Goal: Information Seeking & Learning: Understand process/instructions

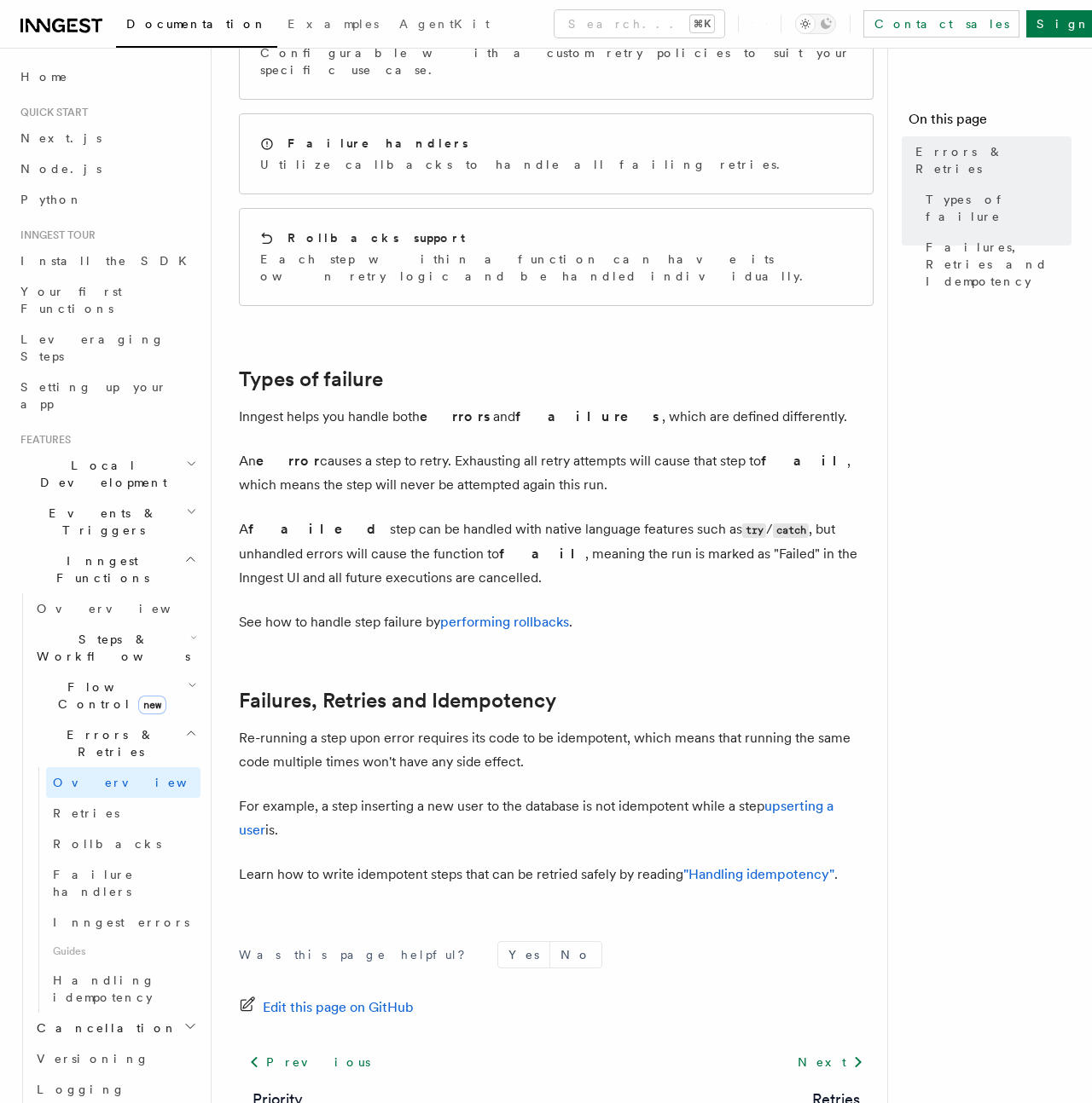
scroll to position [386, 0]
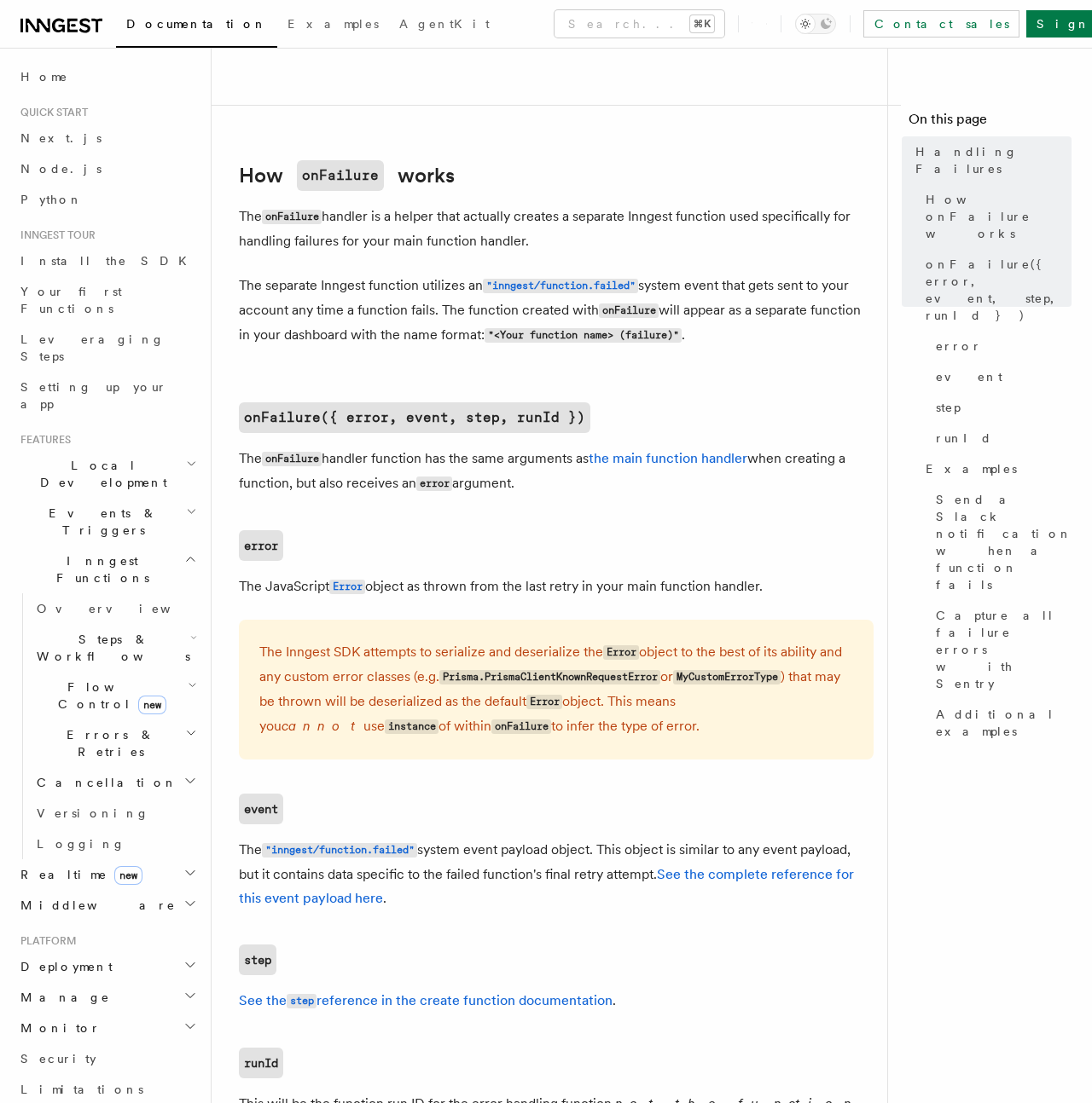
scroll to position [736, 0]
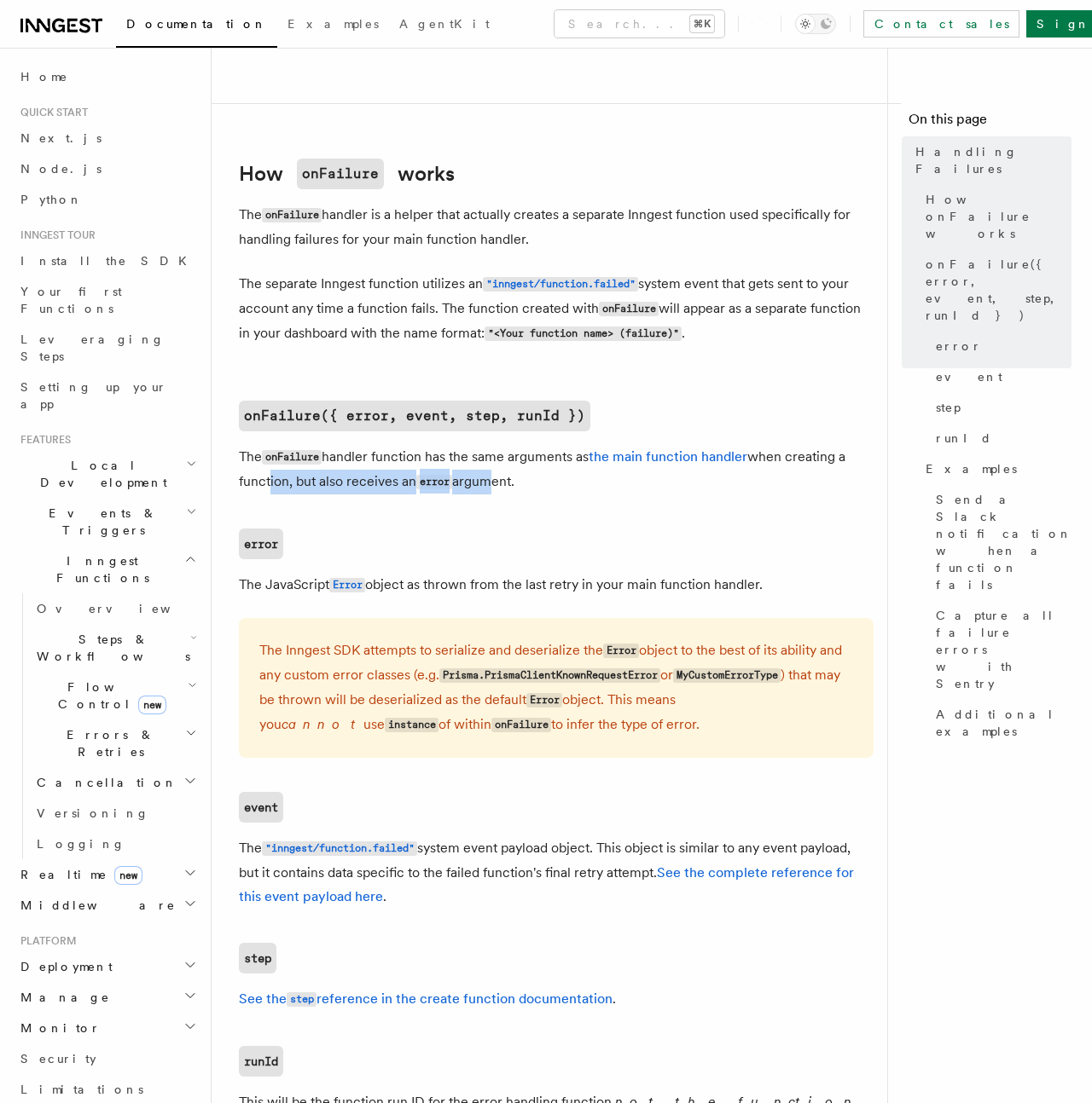
drag, startPoint x: 484, startPoint y: 484, endPoint x: 264, endPoint y: 489, distance: 220.1
click at [264, 489] on p "The onFailure handler function has the same arguments as the main function hand…" at bounding box center [556, 470] width 635 height 50
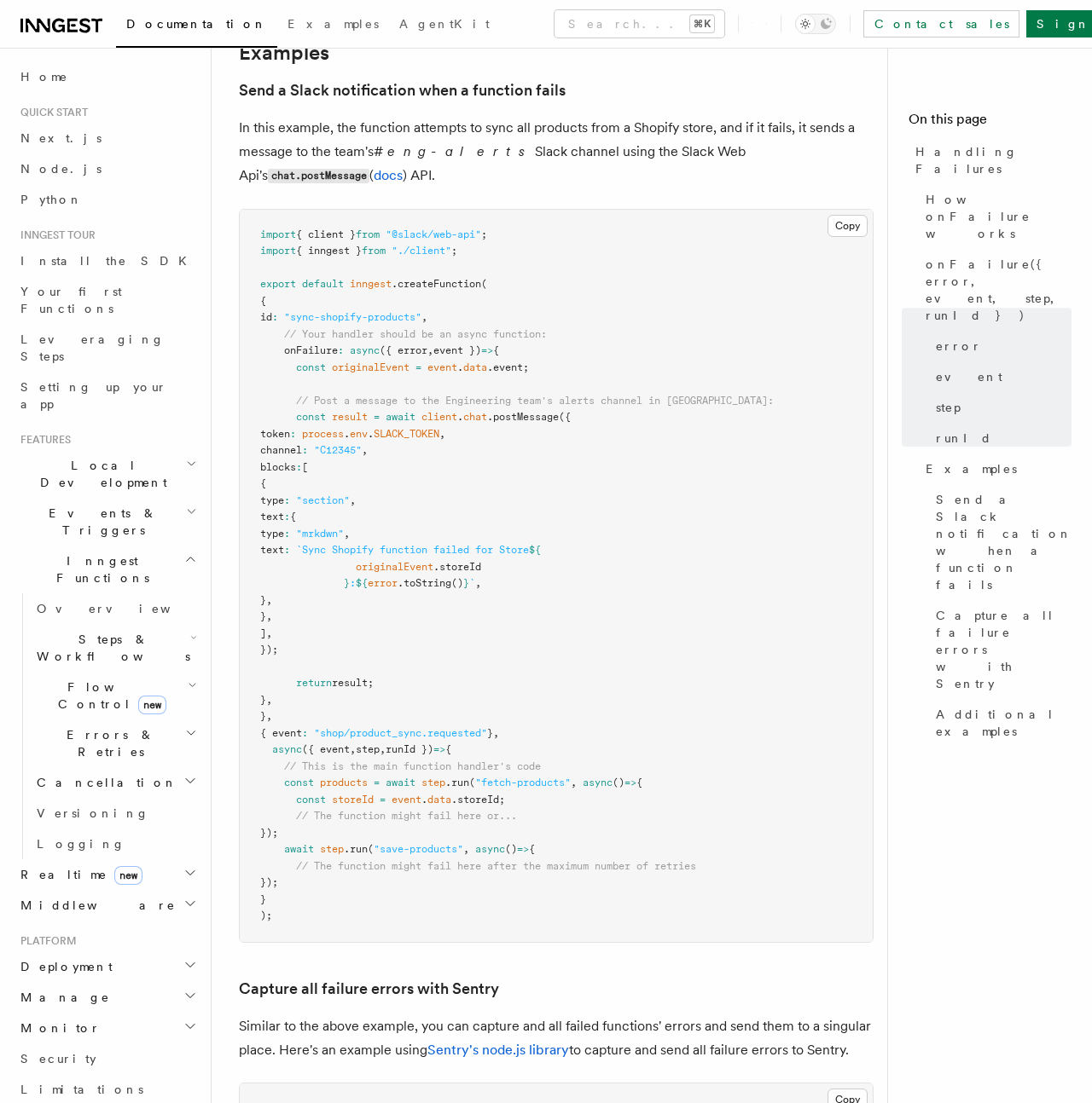
scroll to position [1916, 0]
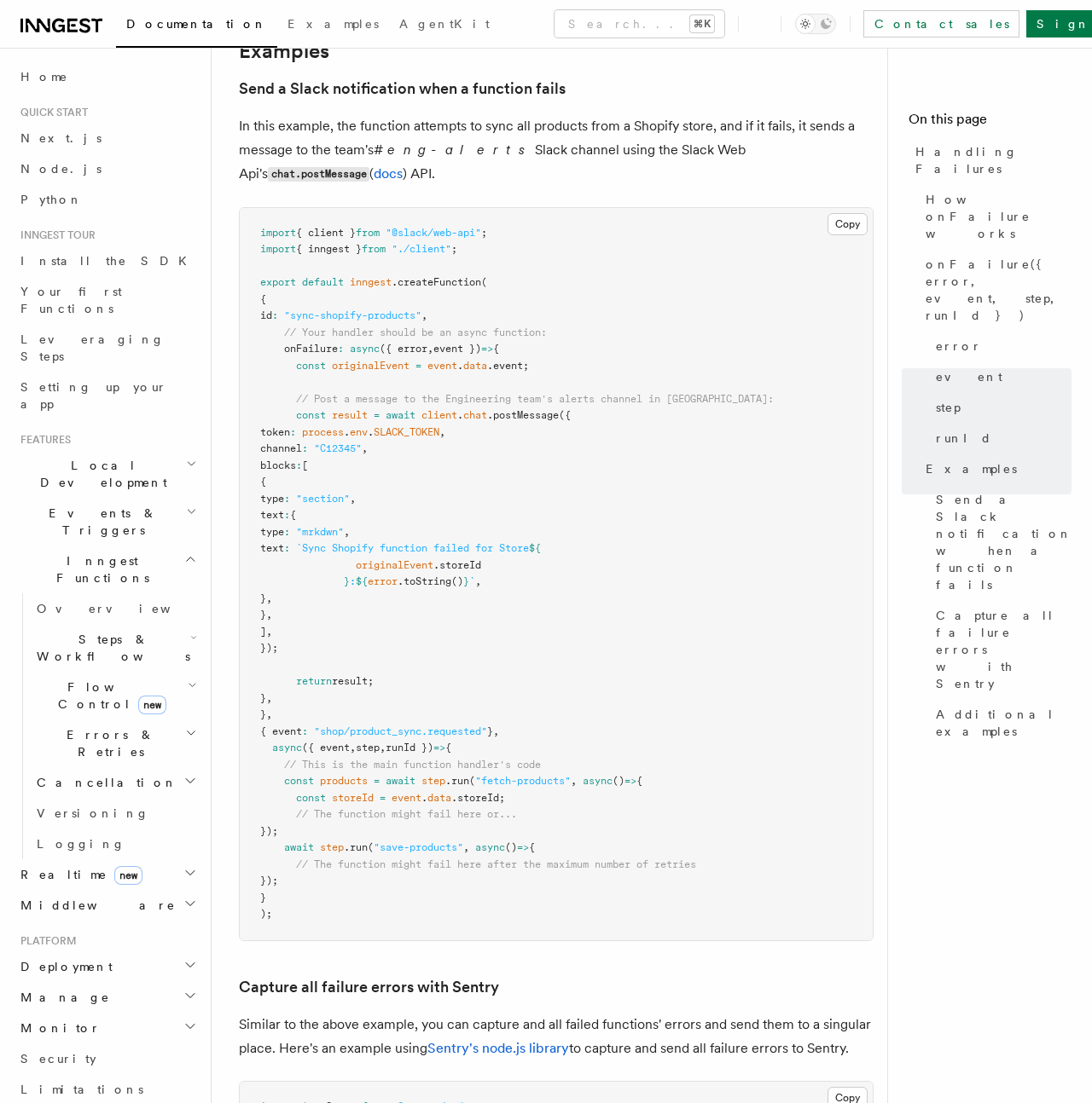
click at [456, 258] on pre "import { client } from "@slack/web-api" ; import { inngest } from "./client" ; …" at bounding box center [556, 574] width 633 height 732
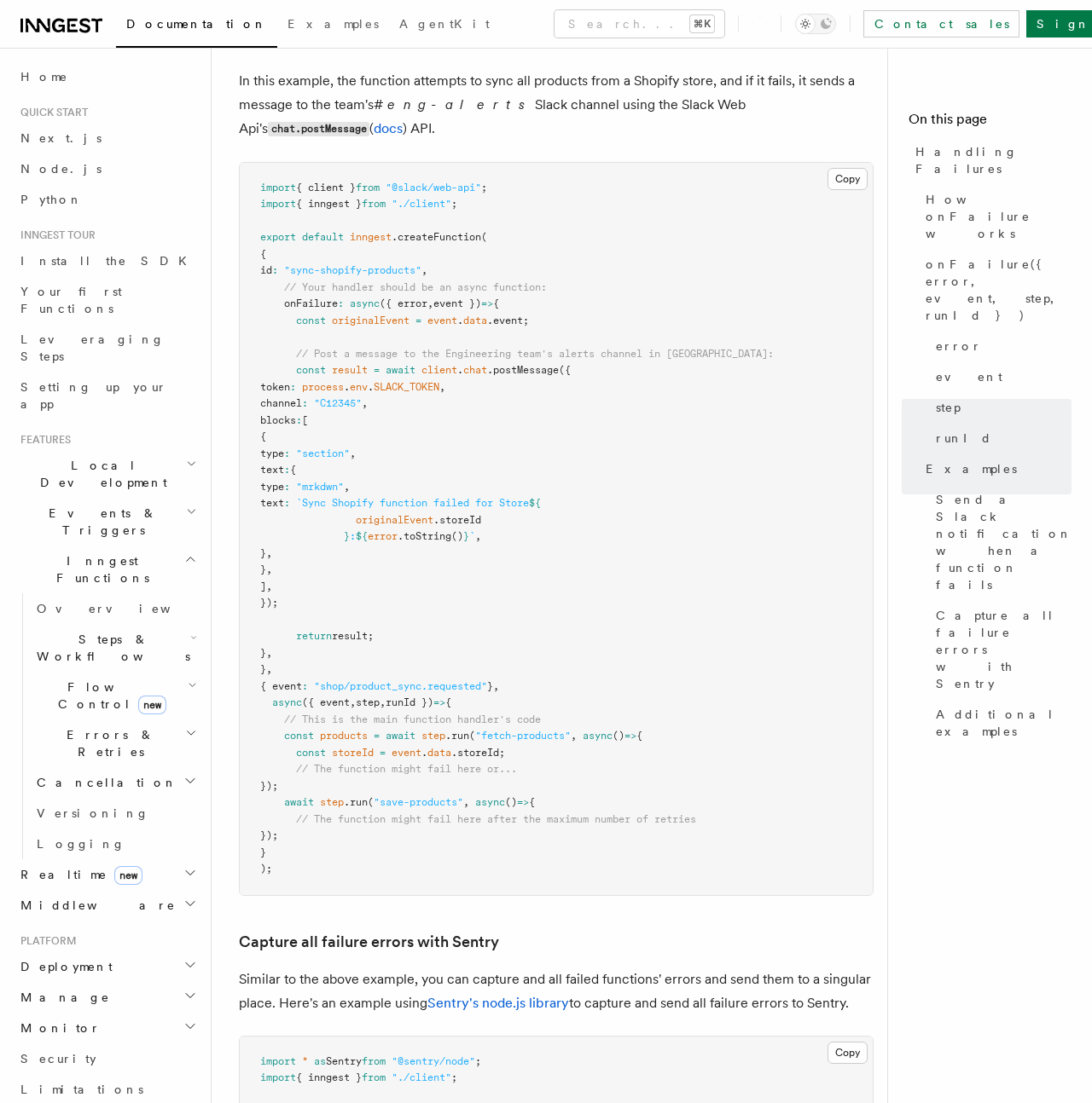
scroll to position [1966, 0]
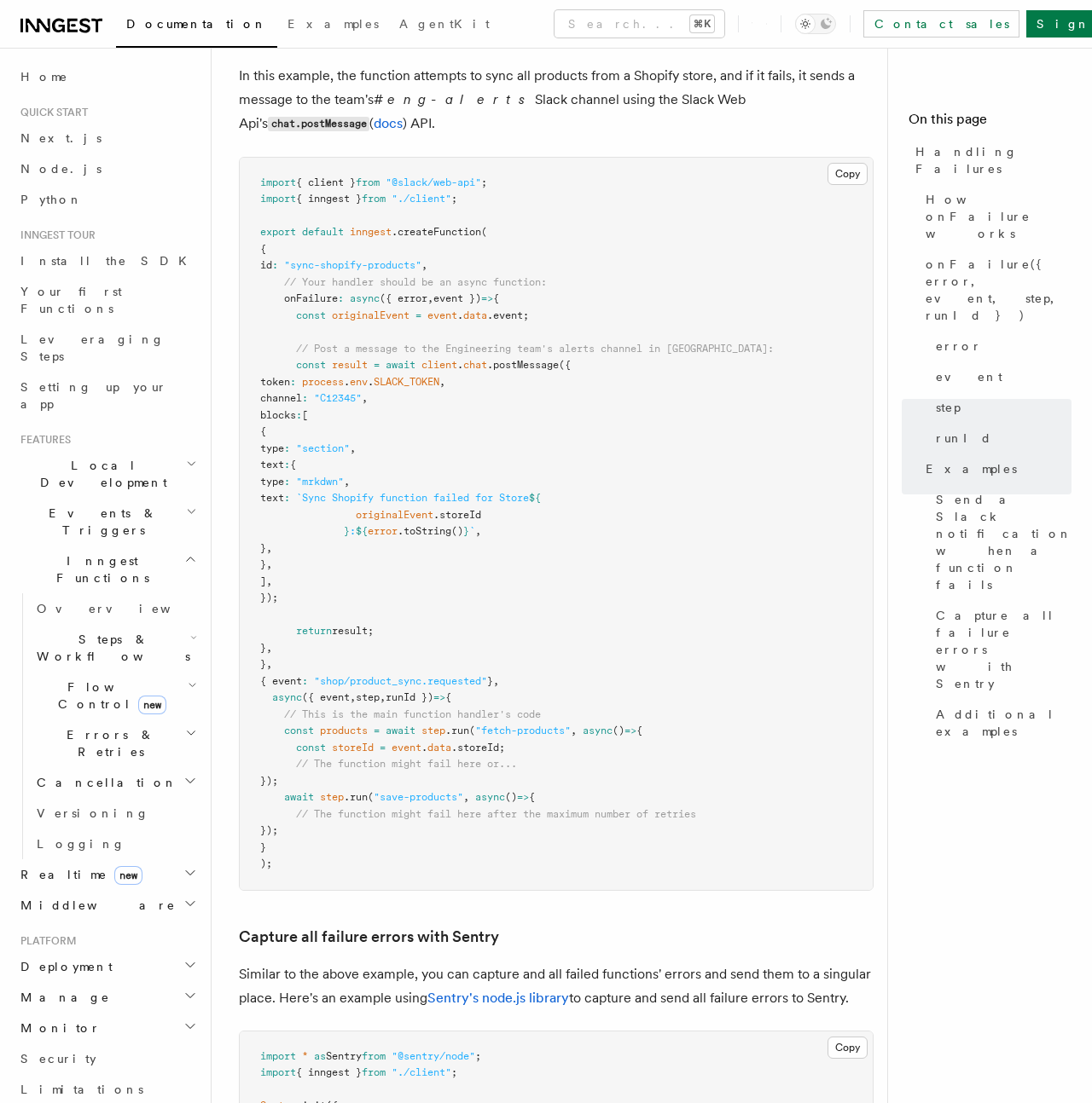
click at [296, 293] on span "onFailure" at bounding box center [311, 299] width 54 height 12
click at [572, 267] on pre "import { client } from "@slack/web-api" ; import { inngest } from "./client" ; …" at bounding box center [556, 523] width 633 height 732
drag, startPoint x: 546, startPoint y: 257, endPoint x: 283, endPoint y: 256, distance: 263.0
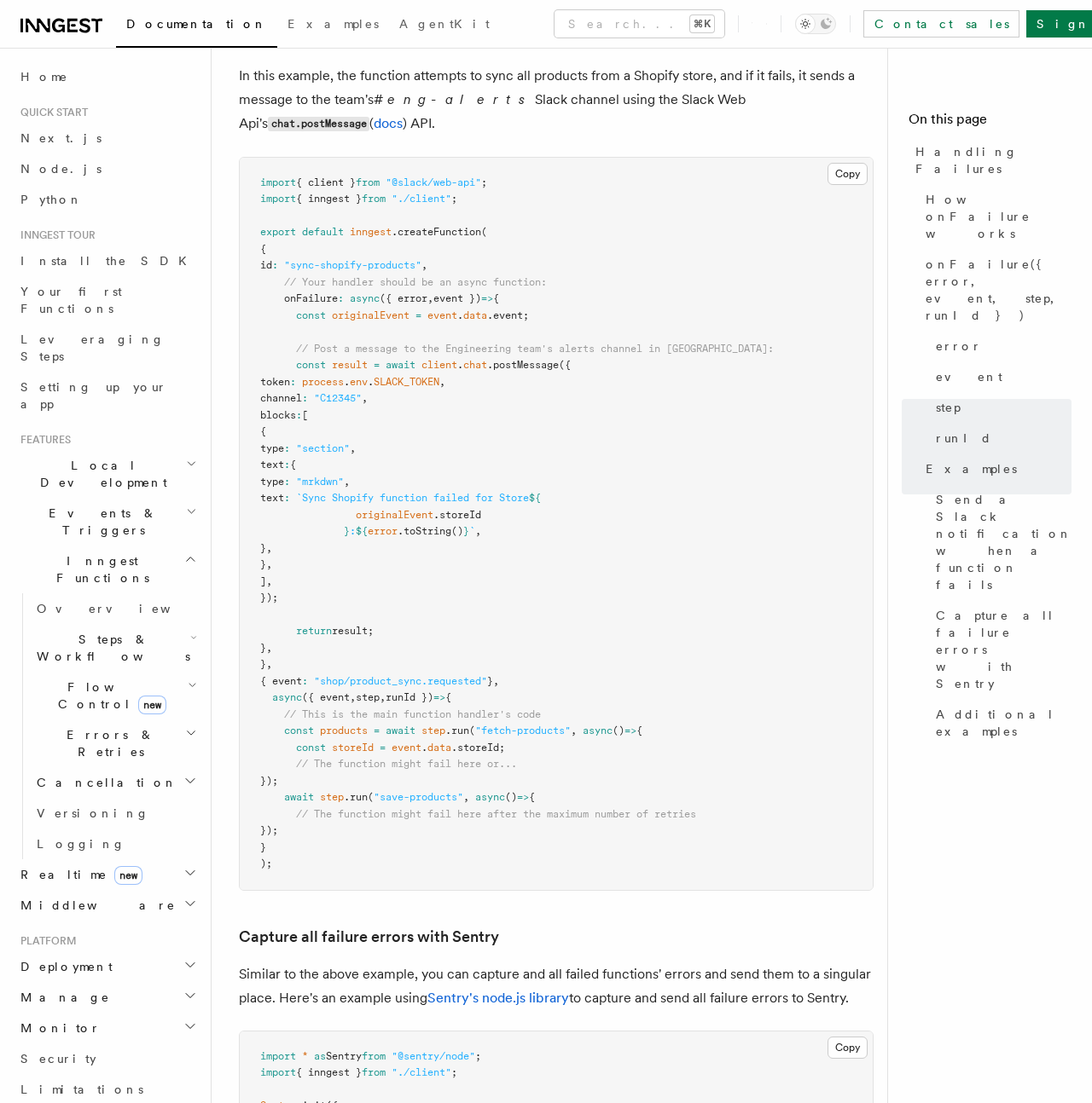
click at [283, 256] on pre "import { client } from "@slack/web-api" ; import { inngest } from "./client" ; …" at bounding box center [556, 523] width 633 height 732
copy span "onFailure : async ({ error , event }) => {"
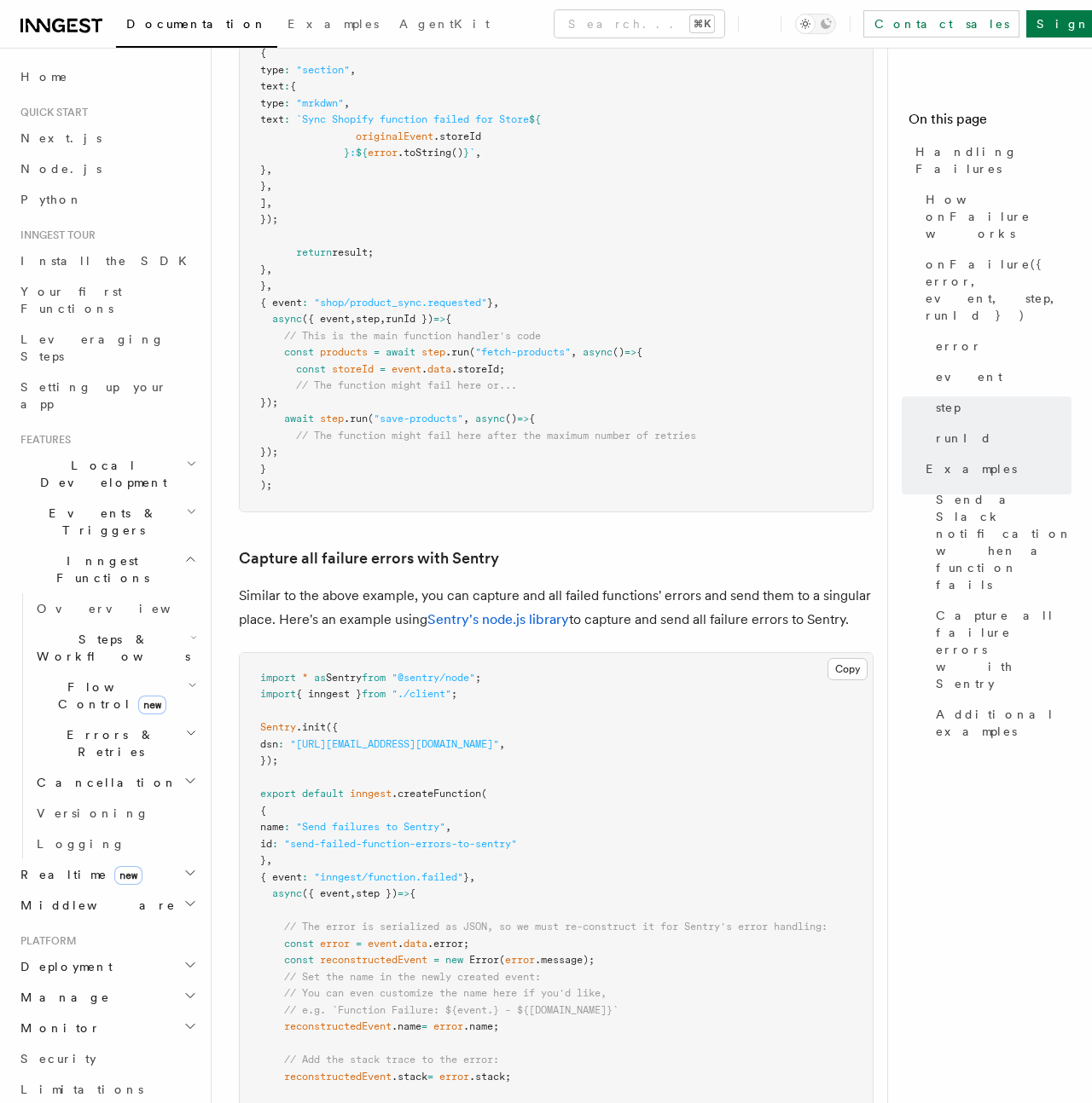
scroll to position [2387, 0]
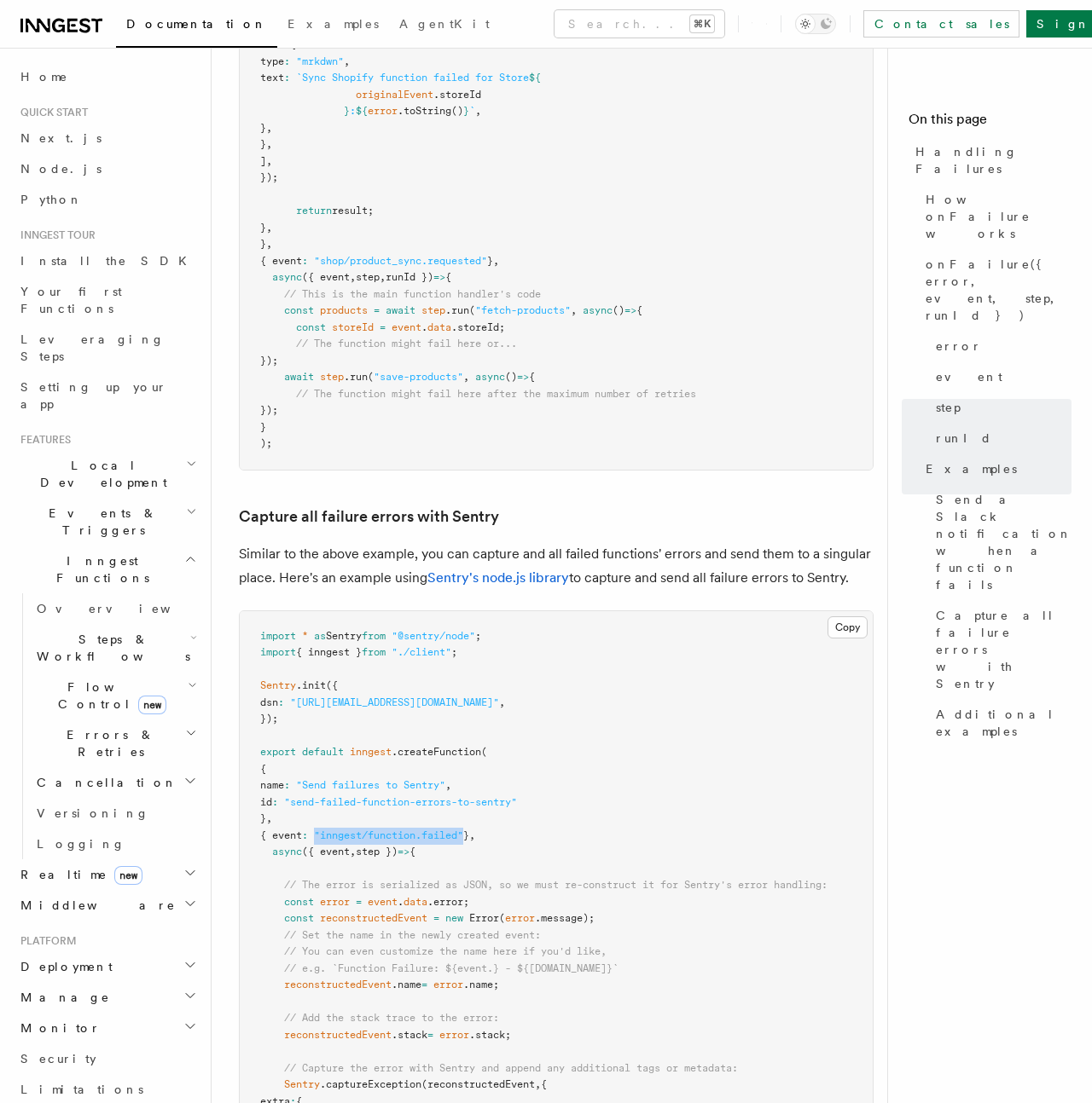
drag, startPoint x: 482, startPoint y: 795, endPoint x: 325, endPoint y: 795, distance: 157.0
click at [325, 830] on span "{ event : "inngest/function.failed" } ," at bounding box center [367, 836] width 215 height 12
